Goal: Information Seeking & Learning: Learn about a topic

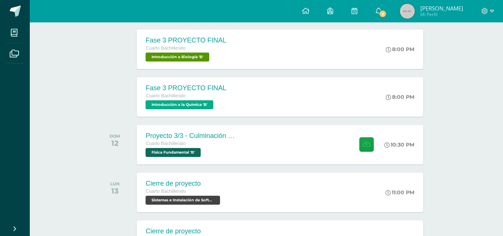
scroll to position [174, 0]
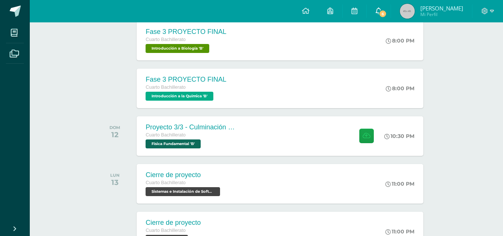
click at [374, 10] on link "6" at bounding box center [379, 11] width 24 height 22
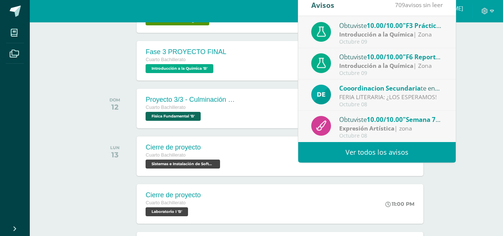
scroll to position [203, 0]
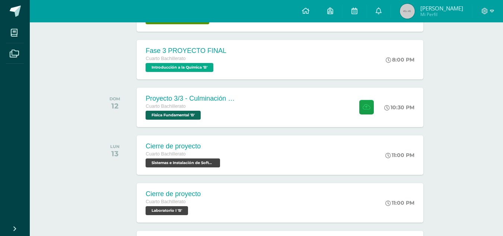
click at [478, 101] on div "Actividades recientes y próximas Tablero Pendientes de entrega Entregadas todas…" at bounding box center [267, 188] width 474 height 736
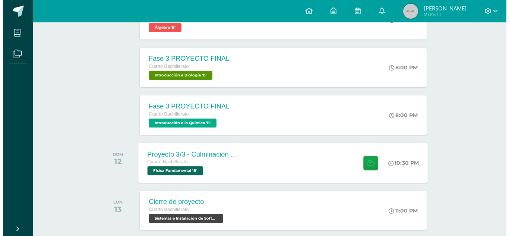
scroll to position [147, 0]
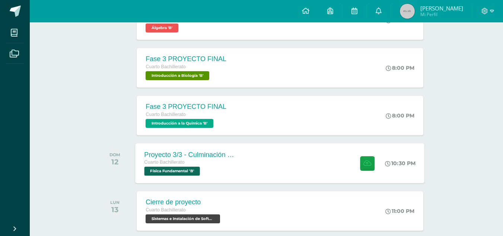
click at [292, 170] on div "Proyecto 3/3 - Culminación y Presentación Cuarto Bachillerato Física Fundamenta…" at bounding box center [281, 163] width 290 height 40
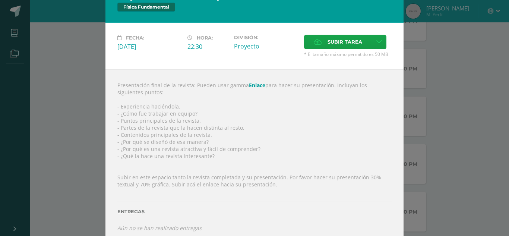
scroll to position [19, 0]
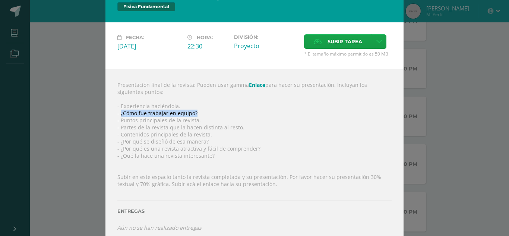
drag, startPoint x: 118, startPoint y: 114, endPoint x: 208, endPoint y: 114, distance: 90.6
click at [208, 114] on div "Presentación final de la revista: Pueden usar gamma Enlace para hacer su presen…" at bounding box center [254, 156] width 298 height 174
copy div "¿Cómo fue trabajar en equipo?"
drag, startPoint x: 119, startPoint y: 120, endPoint x: 206, endPoint y: 121, distance: 86.5
click at [206, 121] on div "Presentación final de la revista: Pueden usar gamma Enlace para hacer su presen…" at bounding box center [254, 156] width 298 height 174
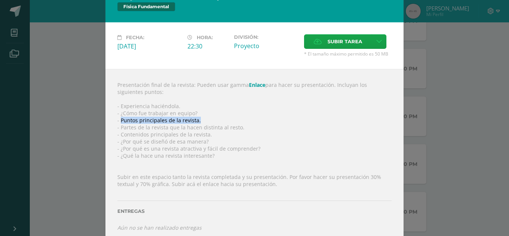
copy div "Puntos principales de la revista."
